Goal: Check status

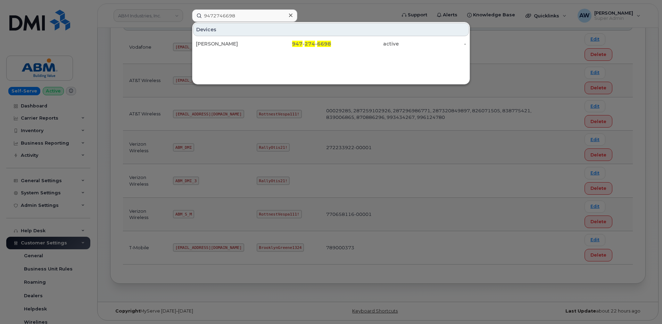
scroll to position [174, 0]
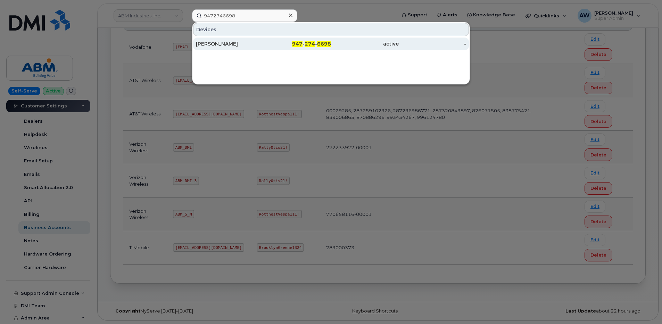
click at [272, 46] on div "947 - 274 - 6698" at bounding box center [298, 43] width 68 height 7
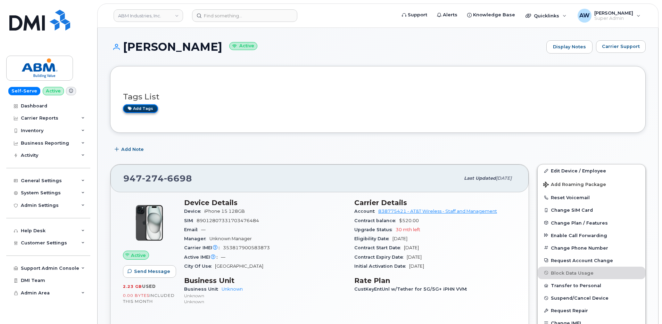
click at [132, 111] on link "Add tags" at bounding box center [140, 108] width 35 height 9
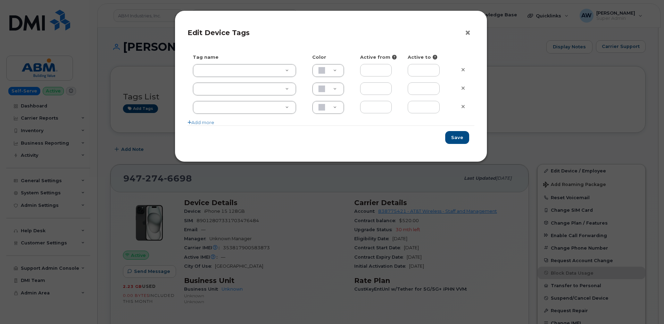
click at [470, 33] on button "×" at bounding box center [470, 33] width 10 height 10
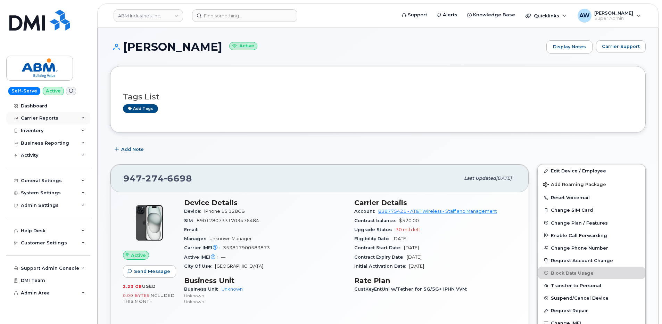
click at [82, 116] on div "Carrier Reports" at bounding box center [48, 118] width 84 height 13
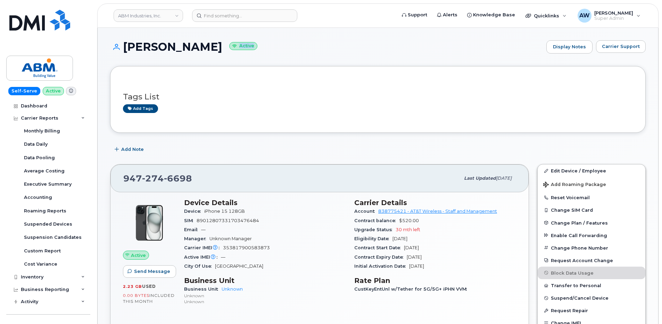
drag, startPoint x: 286, startPoint y: 47, endPoint x: 259, endPoint y: 47, distance: 27.4
click at [259, 47] on h1 "[PERSON_NAME] Active" at bounding box center [326, 47] width 433 height 12
drag, startPoint x: 259, startPoint y: 47, endPoint x: 286, endPoint y: 61, distance: 30.8
click at [286, 61] on div "[PERSON_NAME] Active Display Notes Carrier Support" at bounding box center [378, 53] width 536 height 26
drag, startPoint x: 513, startPoint y: 179, endPoint x: 449, endPoint y: 182, distance: 64.0
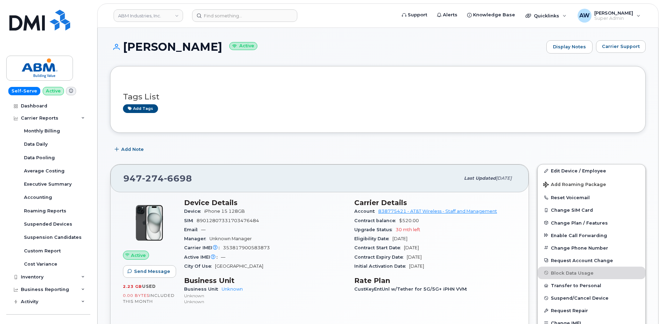
click at [460, 182] on div "Last updated [DATE]" at bounding box center [488, 178] width 56 height 15
drag, startPoint x: 192, startPoint y: 177, endPoint x: 119, endPoint y: 182, distance: 72.7
click at [119, 182] on div "[PHONE_NUMBER] Last updated [DATE]" at bounding box center [319, 178] width 418 height 28
click at [297, 167] on div "[PHONE_NUMBER] Last updated [DATE]" at bounding box center [319, 178] width 418 height 28
drag, startPoint x: 450, startPoint y: 178, endPoint x: 517, endPoint y: 178, distance: 66.7
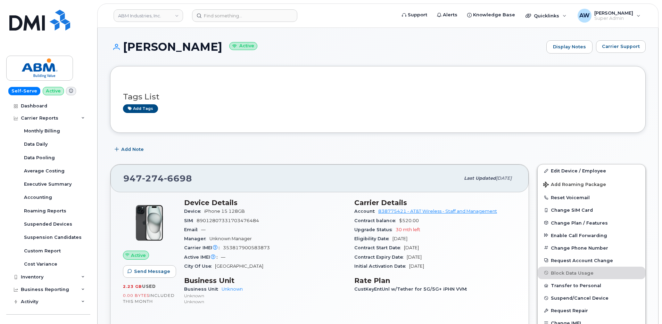
click at [517, 178] on div "[PHONE_NUMBER] Last updated [DATE]" at bounding box center [319, 178] width 418 height 28
drag, startPoint x: 517, startPoint y: 178, endPoint x: 500, endPoint y: 226, distance: 50.9
click at [500, 226] on div "Upgrade Status 30 mth left" at bounding box center [435, 229] width 162 height 9
